Goal: Information Seeking & Learning: Learn about a topic

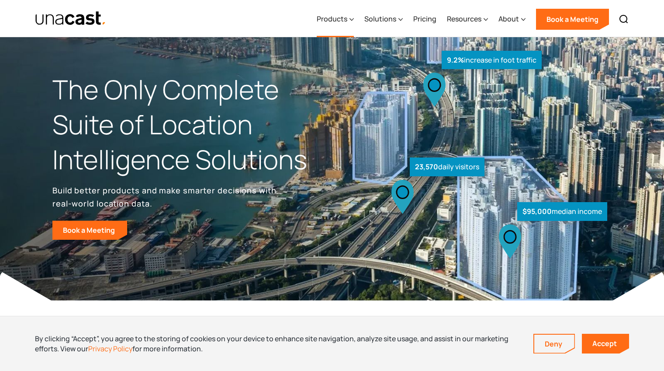
click at [351, 19] on icon at bounding box center [352, 19] width 4 height 9
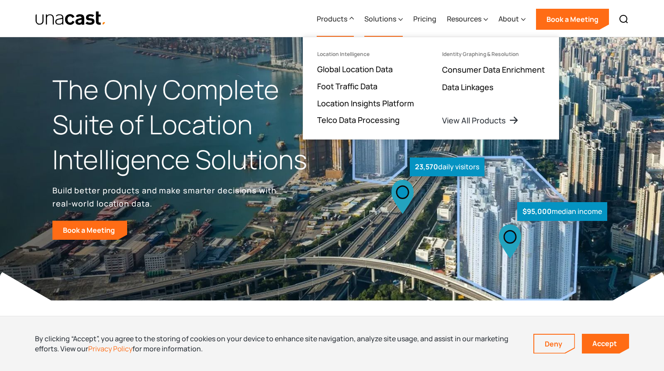
click at [395, 19] on div "Solutions" at bounding box center [380, 19] width 32 height 10
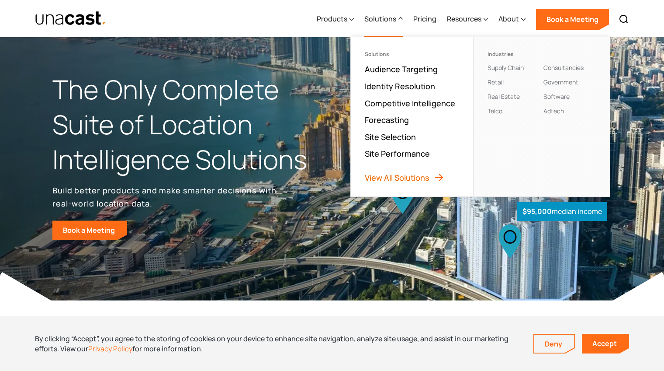
click at [429, 177] on link "View All Solutions" at bounding box center [405, 177] width 80 height 10
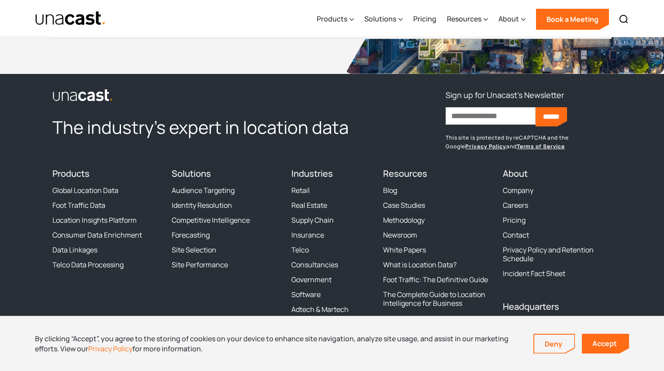
scroll to position [1064, 0]
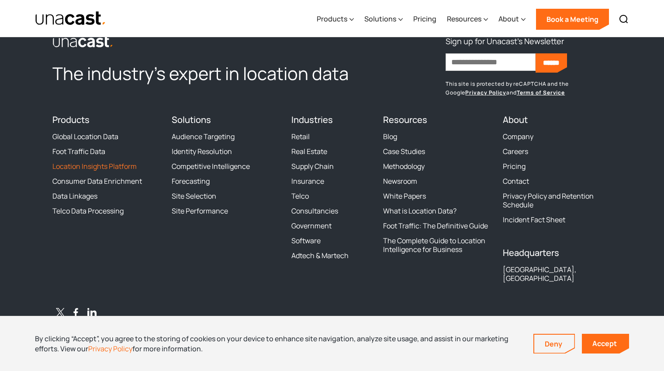
click at [107, 170] on link "Location Insights Platform" at bounding box center [94, 166] width 84 height 9
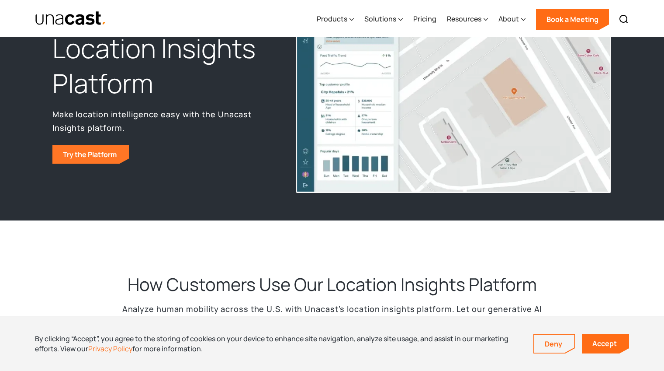
click at [91, 153] on link "Try the Platform" at bounding box center [90, 154] width 76 height 19
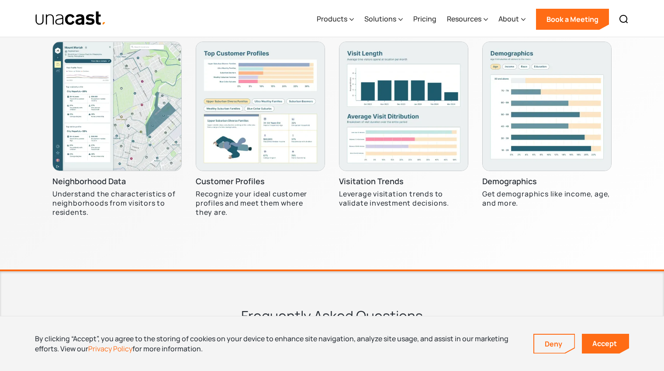
scroll to position [2895, 0]
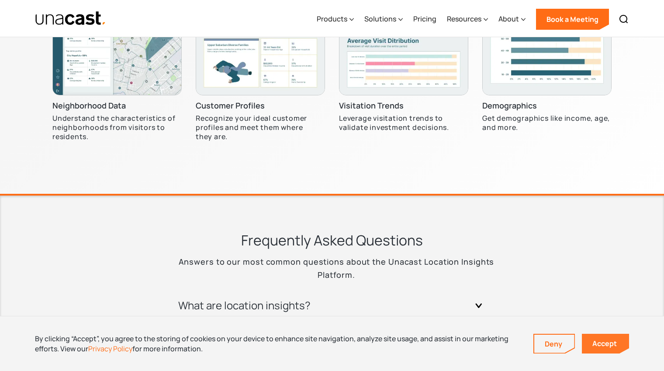
click at [607, 346] on link "Accept" at bounding box center [605, 343] width 47 height 20
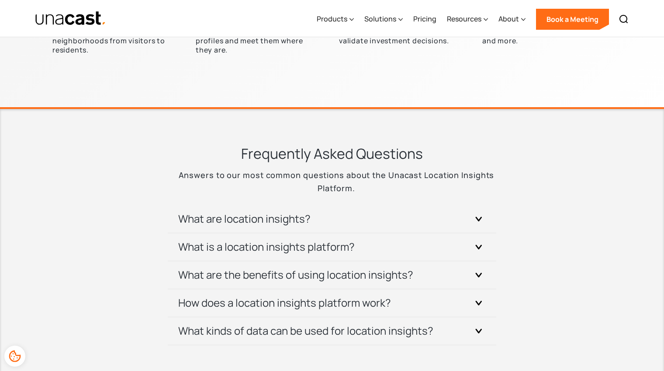
scroll to position [2983, 0]
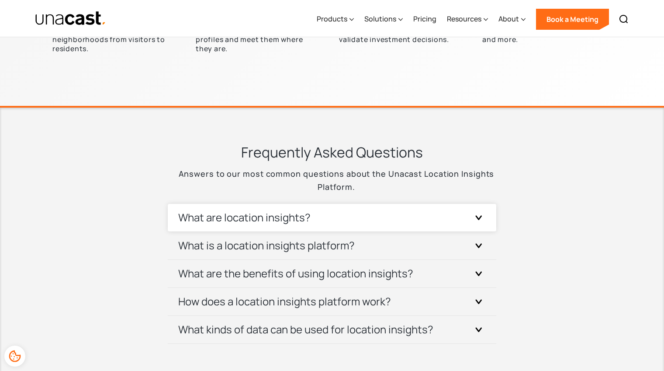
click at [480, 219] on icon at bounding box center [478, 217] width 7 height 5
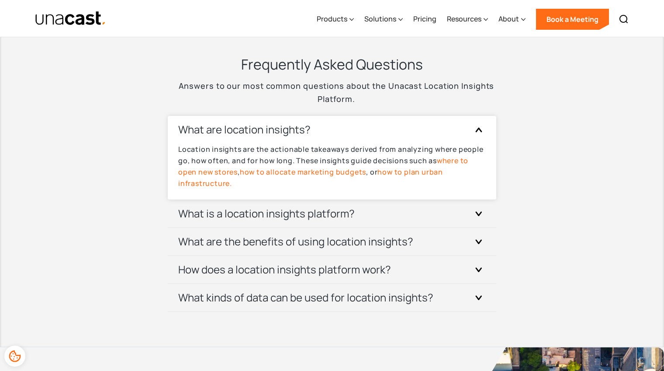
scroll to position [3072, 0]
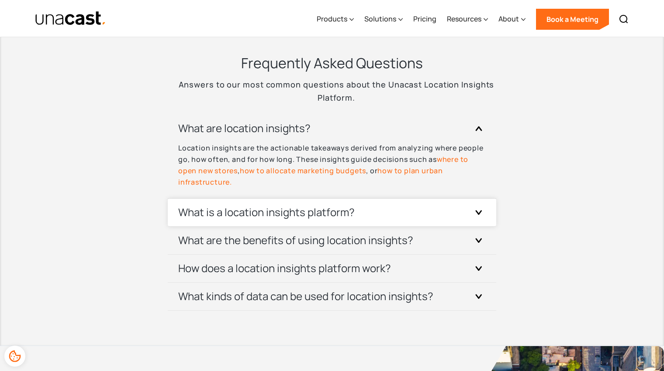
click at [479, 214] on icon at bounding box center [478, 212] width 5 height 3
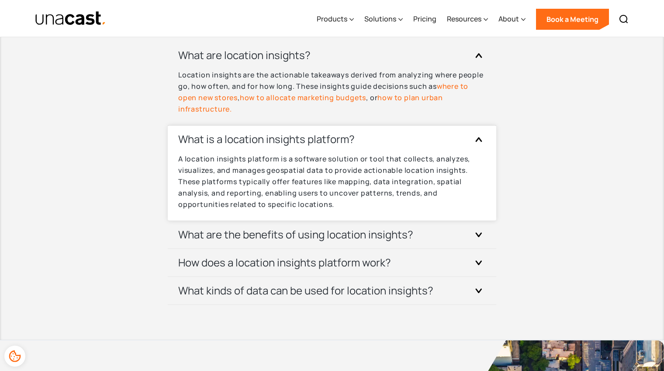
scroll to position [3147, 0]
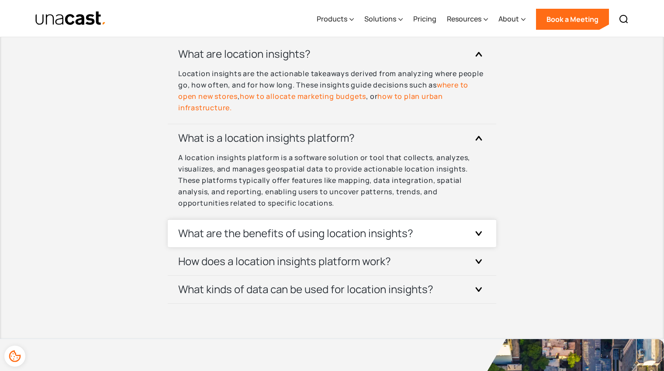
click at [479, 234] on icon at bounding box center [478, 233] width 5 height 3
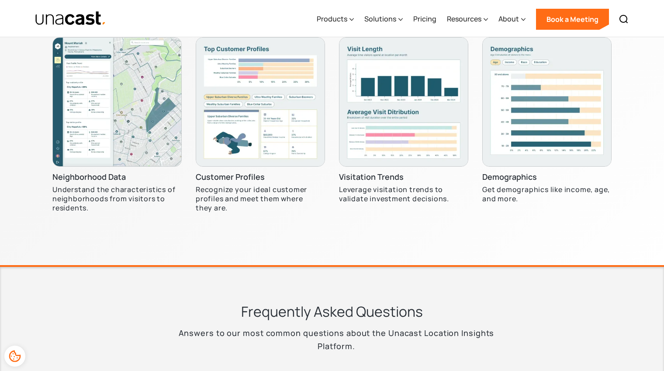
scroll to position [2822, 0]
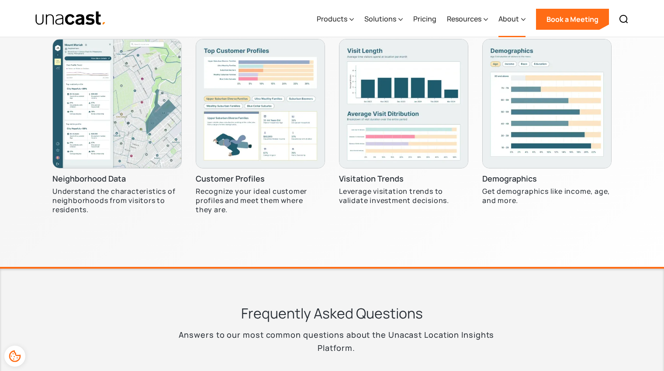
click at [525, 18] on icon at bounding box center [523, 19] width 4 height 9
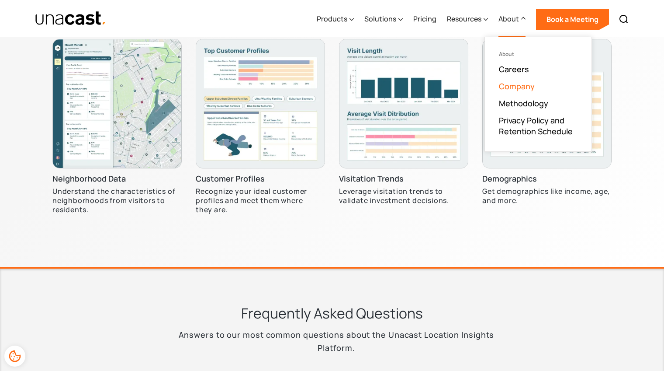
click at [522, 84] on link "Company" at bounding box center [517, 86] width 36 height 10
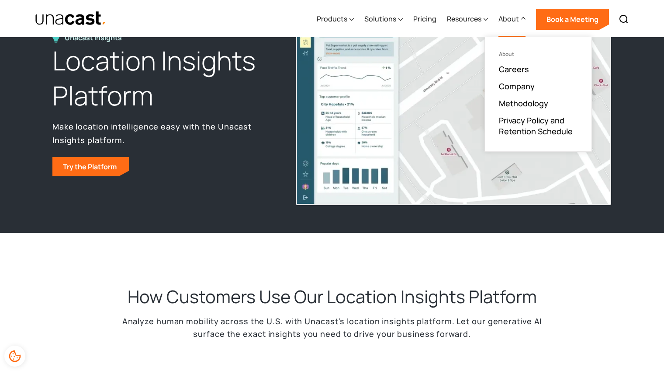
scroll to position [0, 0]
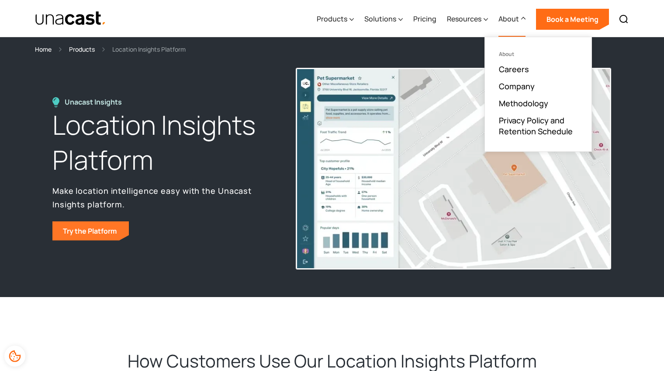
click at [98, 229] on link "Try the Platform" at bounding box center [90, 230] width 76 height 19
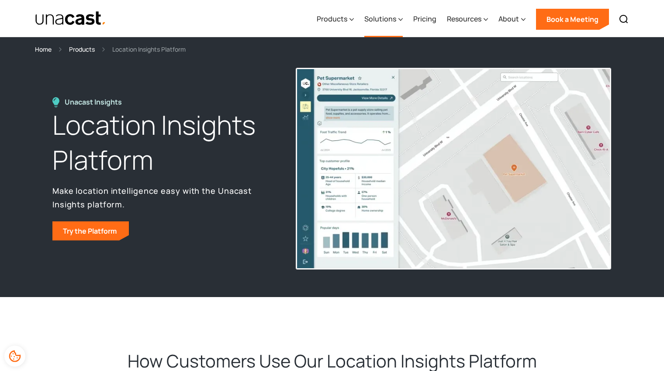
click at [387, 19] on div "Solutions" at bounding box center [380, 19] width 32 height 10
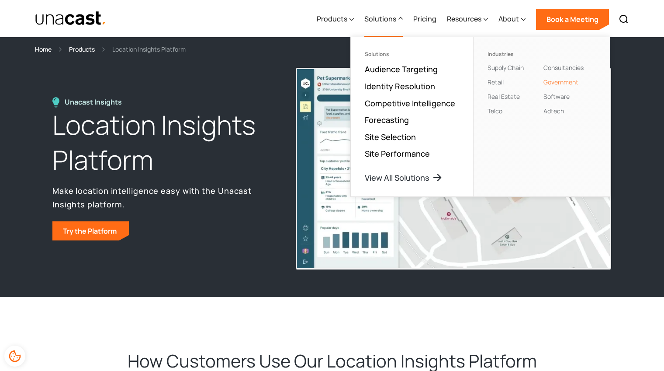
click at [561, 82] on link "Government" at bounding box center [561, 82] width 35 height 8
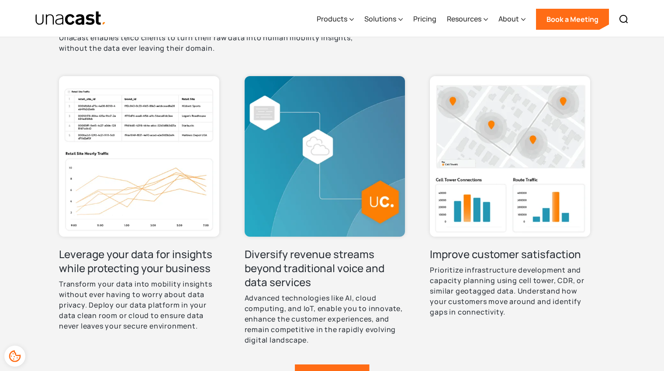
scroll to position [282, 0]
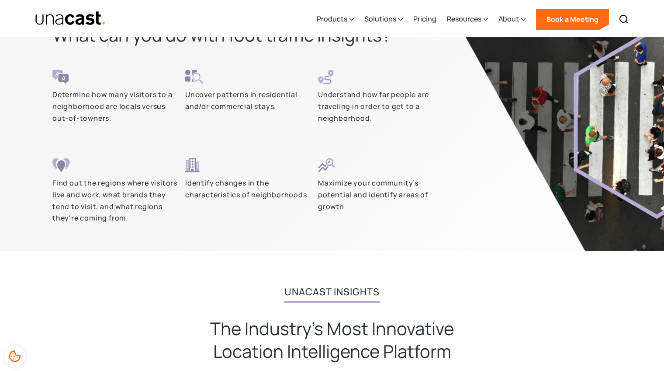
scroll to position [1651, 0]
